Goal: Find contact information

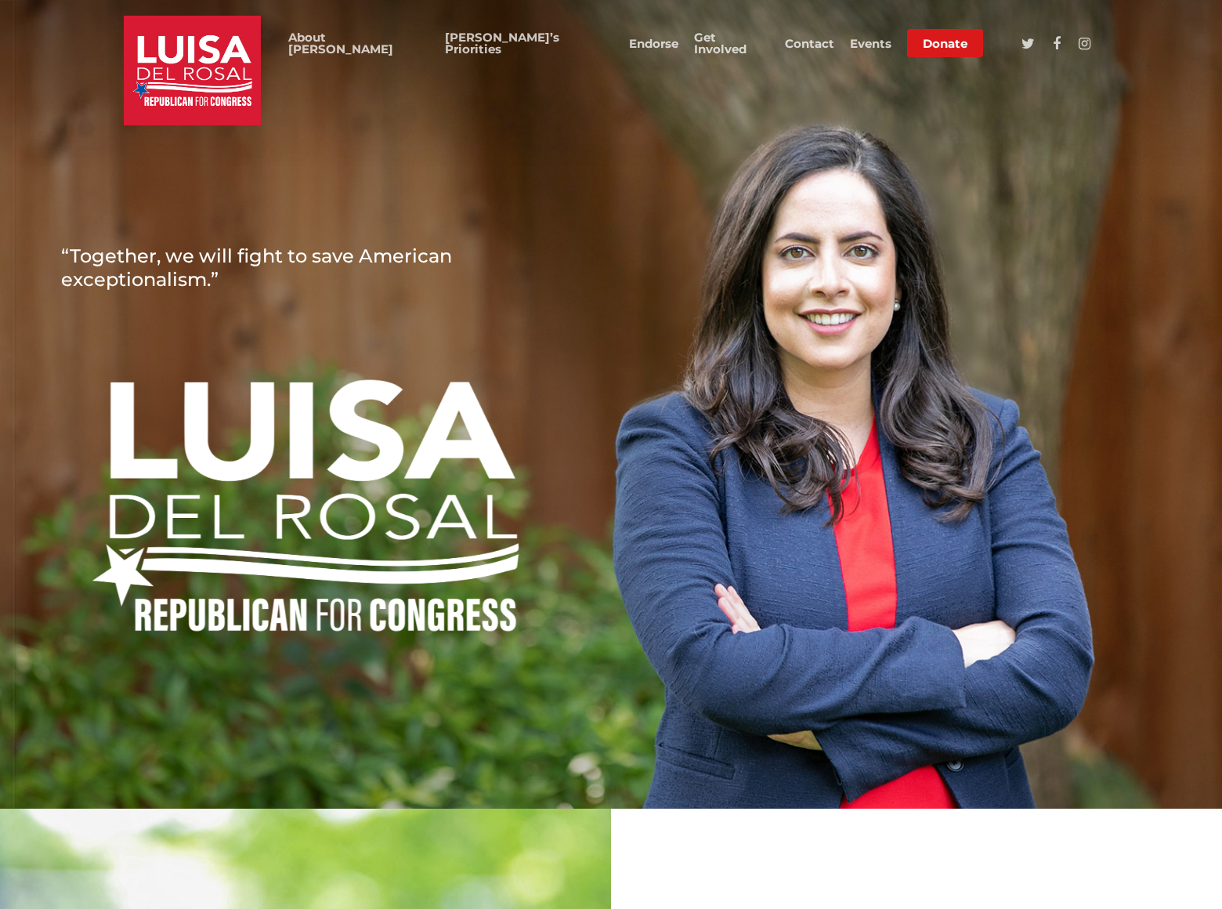
scroll to position [4084, 0]
